Goal: Task Accomplishment & Management: Use online tool/utility

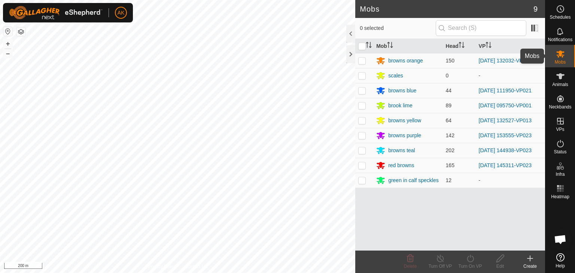
click at [555, 55] on es-mob-svg-icon at bounding box center [559, 54] width 13 height 12
click at [361, 152] on p-checkbox at bounding box center [361, 150] width 7 height 6
checkbox input "true"
click at [470, 261] on icon at bounding box center [469, 258] width 9 height 9
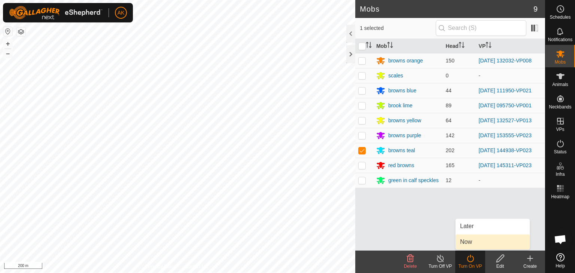
click at [465, 244] on link "Now" at bounding box center [492, 242] width 74 height 15
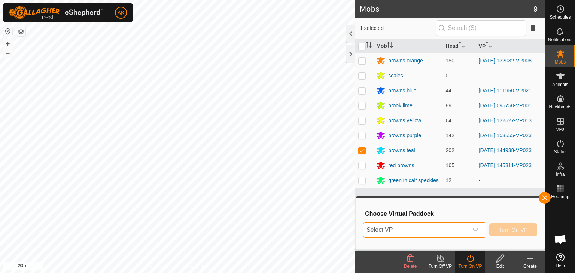
click at [451, 230] on span "Select VP" at bounding box center [415, 230] width 104 height 15
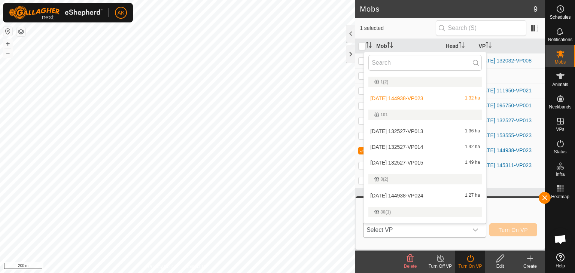
click at [398, 193] on li "[DATE] 144938-VP024 1.27 ha" at bounding box center [425, 195] width 122 height 15
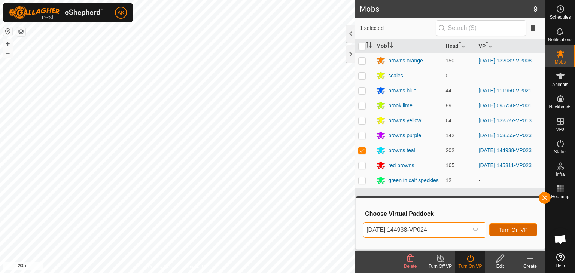
click at [501, 230] on span "Turn On VP" at bounding box center [512, 230] width 29 height 6
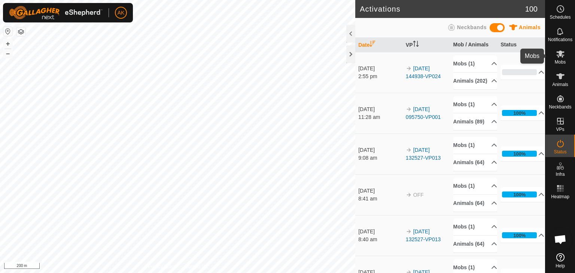
click at [563, 56] on icon at bounding box center [560, 53] width 9 height 9
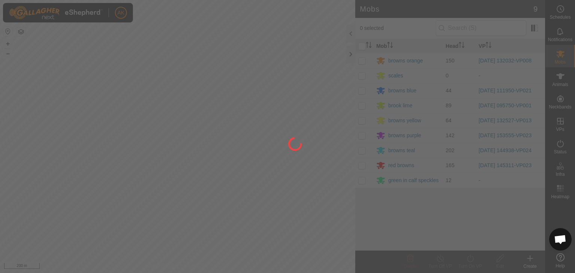
click at [364, 165] on div at bounding box center [287, 136] width 575 height 273
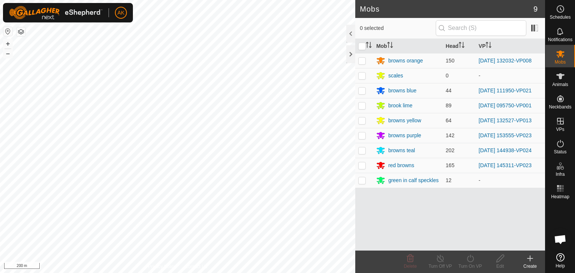
click at [364, 165] on p-checkbox at bounding box center [361, 165] width 7 height 6
checkbox input "true"
click at [473, 263] on div "Turn On VP" at bounding box center [470, 266] width 30 height 7
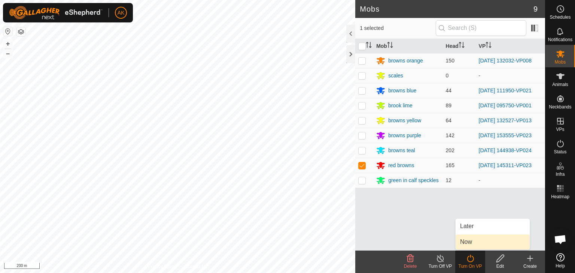
click at [469, 243] on link "Now" at bounding box center [492, 242] width 74 height 15
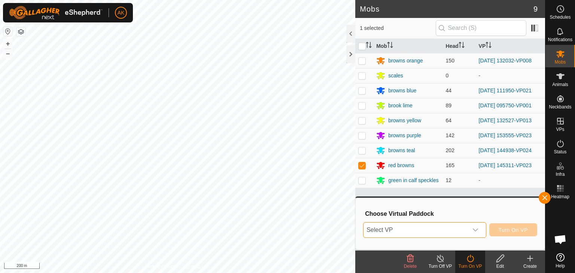
click at [439, 225] on span "Select VP" at bounding box center [415, 230] width 104 height 15
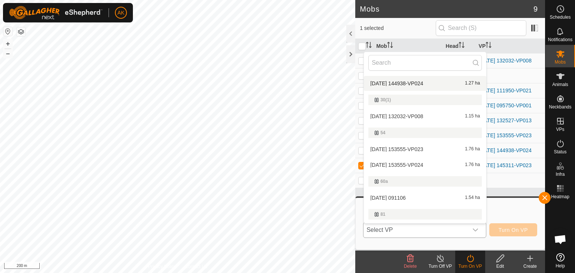
scroll to position [162, 0]
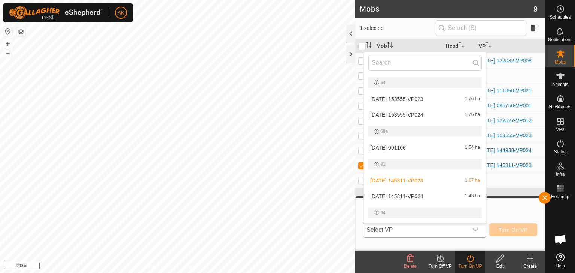
click at [402, 195] on li "[DATE] 145311-VP024 1.43 ha" at bounding box center [425, 196] width 122 height 15
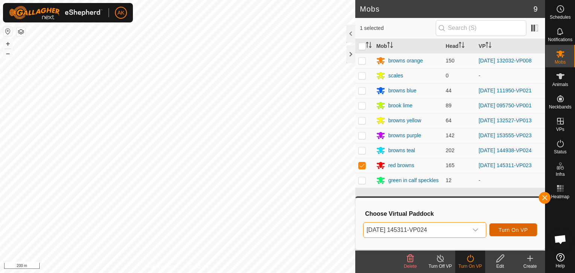
click at [514, 231] on span "Turn On VP" at bounding box center [512, 230] width 29 height 6
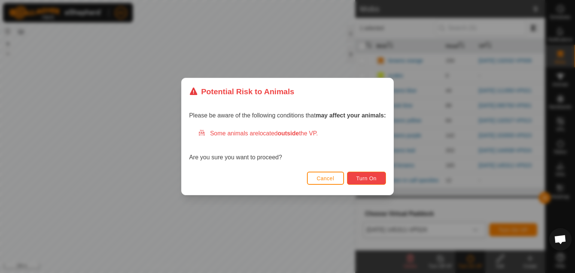
click at [359, 175] on span "Turn On" at bounding box center [366, 178] width 20 height 6
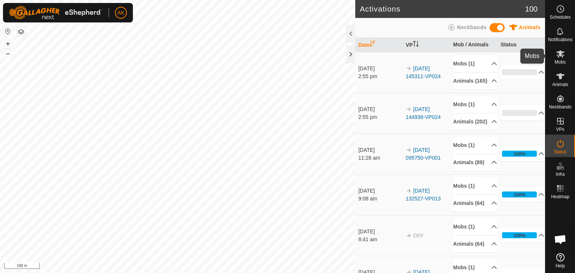
click at [557, 54] on icon at bounding box center [560, 53] width 9 height 9
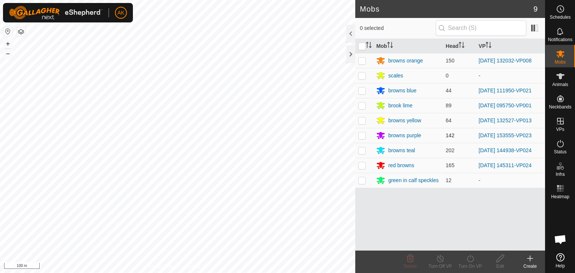
click at [361, 134] on p-checkbox at bounding box center [361, 135] width 7 height 6
checkbox input "true"
click at [468, 258] on icon at bounding box center [469, 258] width 9 height 9
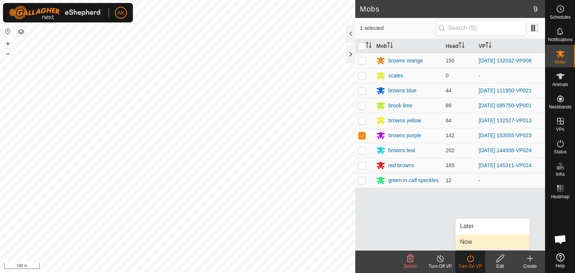
click at [468, 236] on link "Now" at bounding box center [492, 242] width 74 height 15
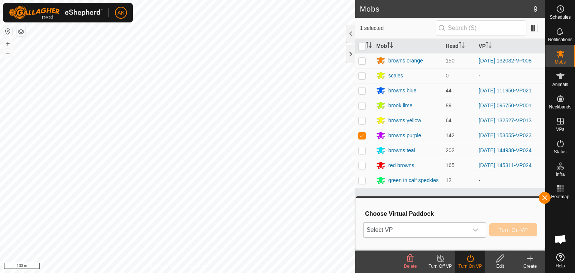
click at [427, 231] on span "Select VP" at bounding box center [415, 230] width 104 height 15
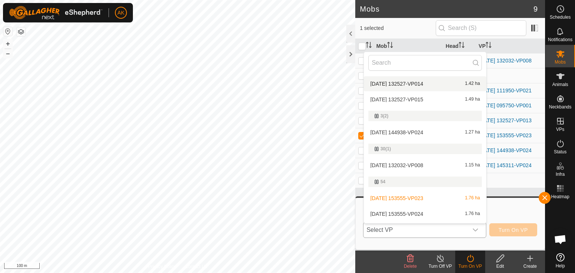
scroll to position [162, 0]
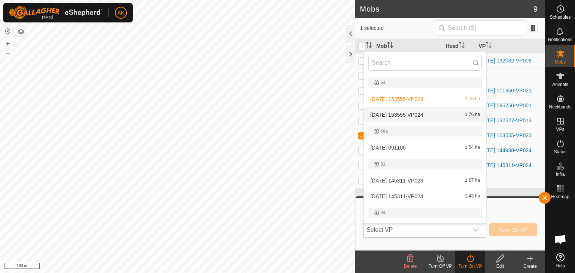
click at [404, 114] on li "[DATE] 153555-VP024 1.76 ha" at bounding box center [425, 114] width 122 height 15
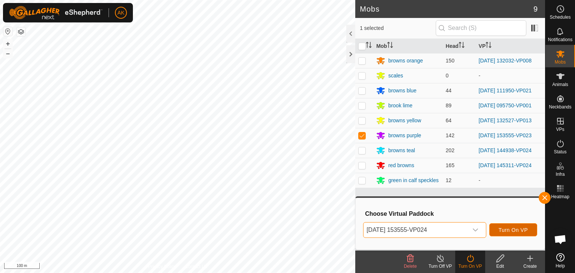
click at [517, 234] on button "Turn On VP" at bounding box center [513, 229] width 48 height 13
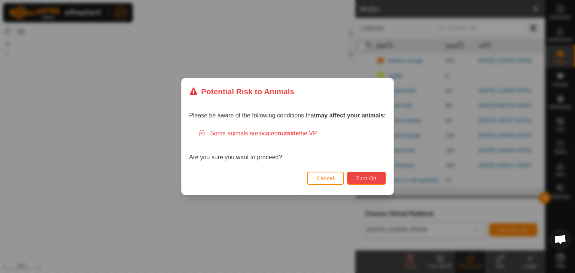
click at [355, 177] on button "Turn On" at bounding box center [366, 178] width 39 height 13
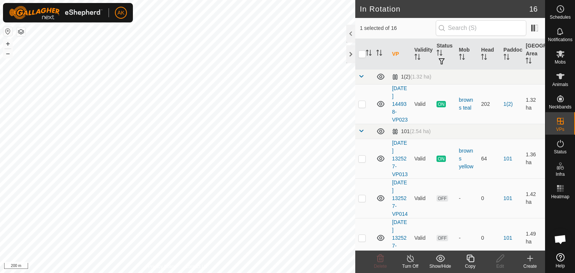
checkbox input "false"
click at [385, 265] on span "Delete" at bounding box center [380, 266] width 13 height 5
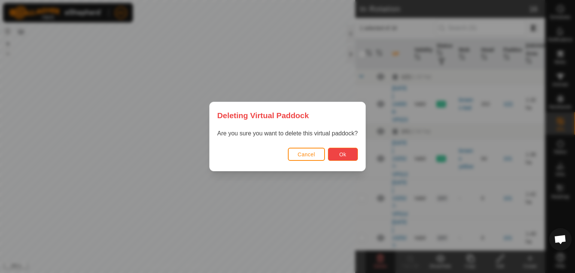
click at [338, 154] on button "Ok" at bounding box center [343, 154] width 30 height 13
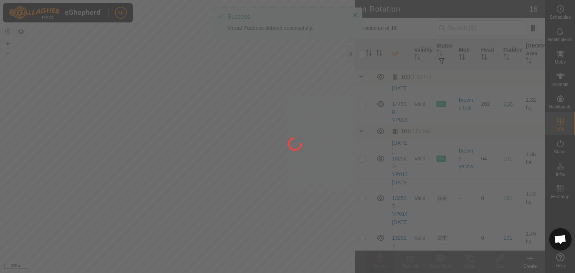
checkbox input "false"
